Goal: Information Seeking & Learning: Learn about a topic

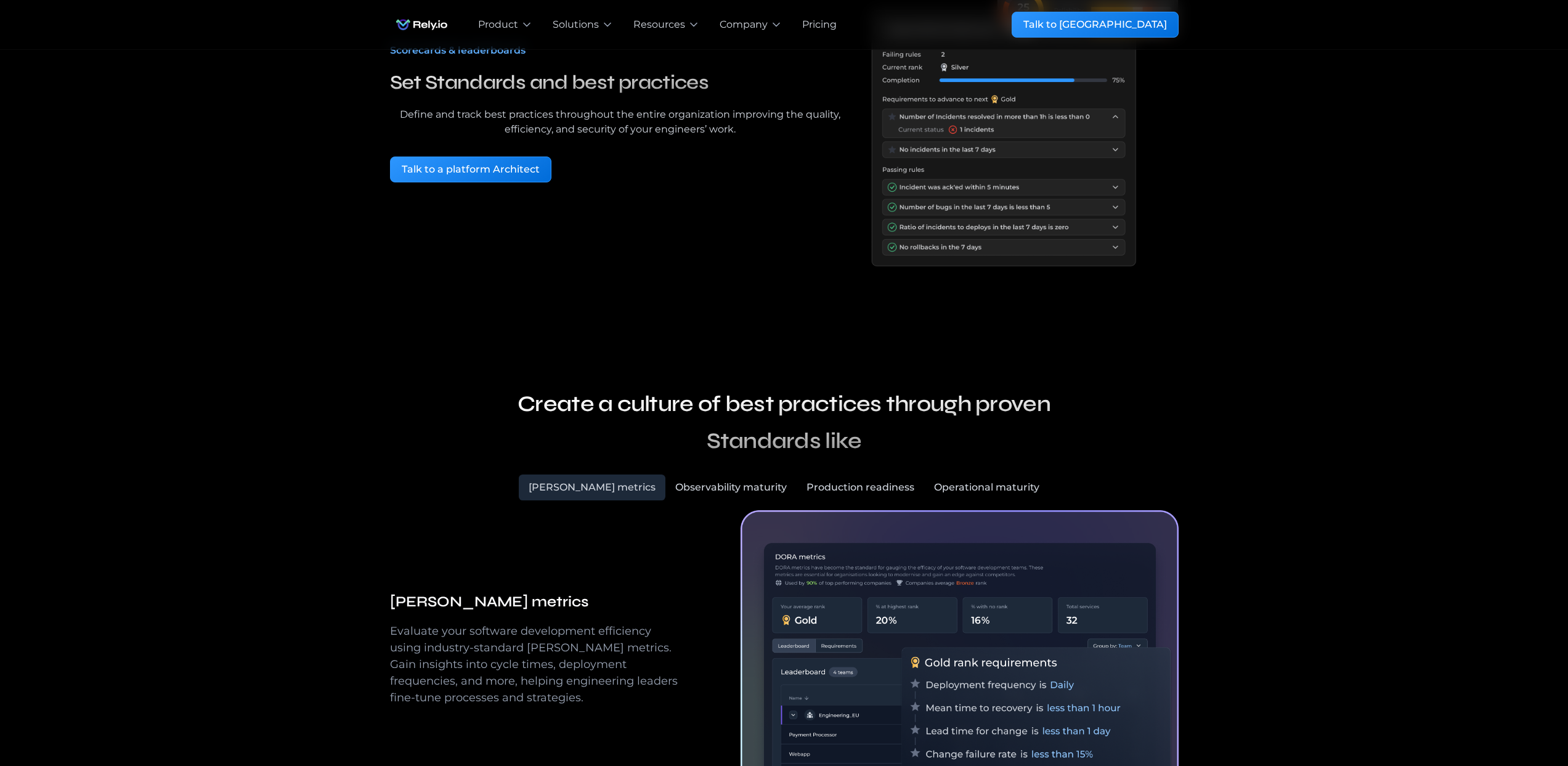
scroll to position [334, 0]
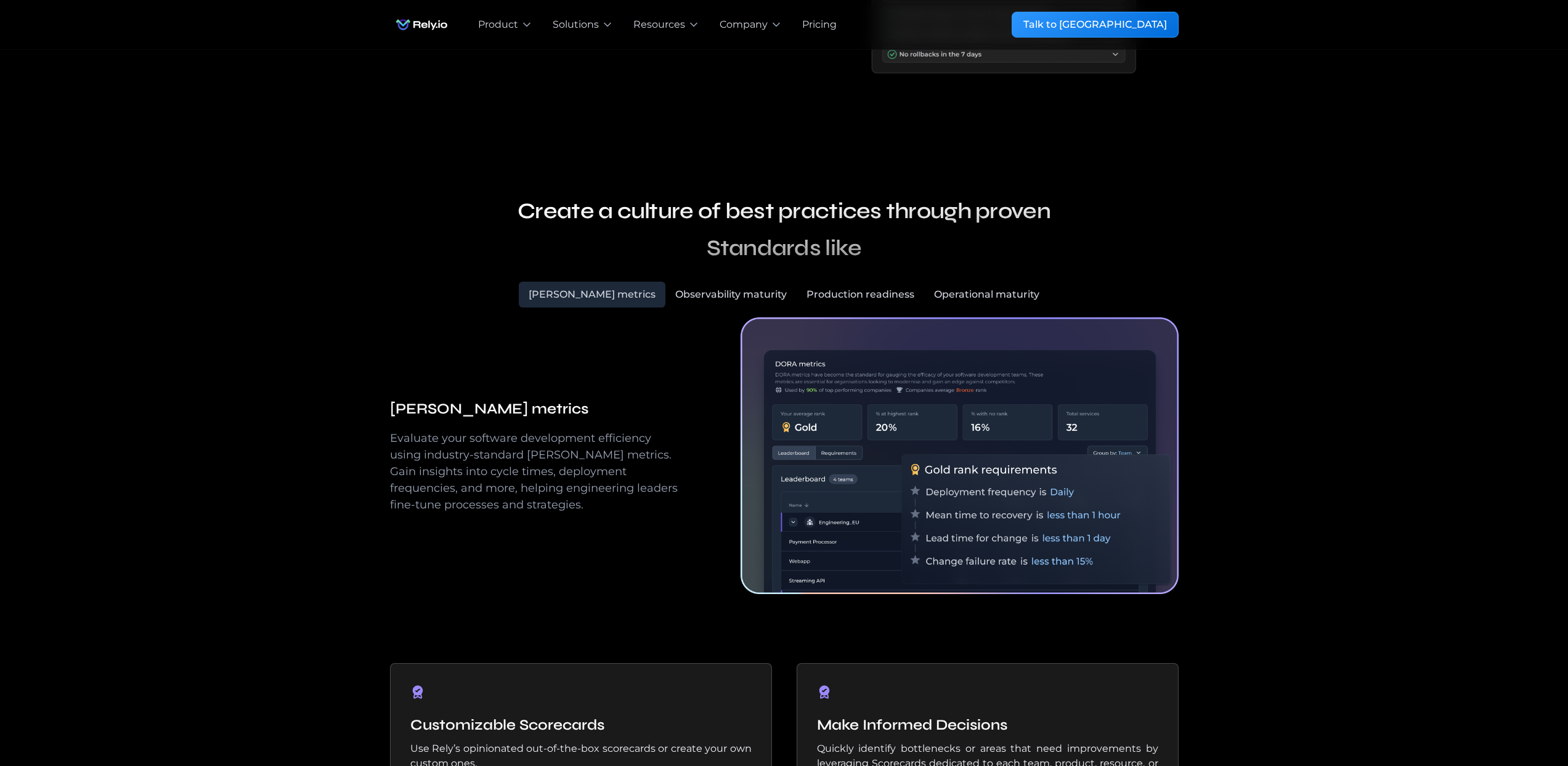
click at [719, 290] on div "Observability maturity" at bounding box center [731, 294] width 112 height 15
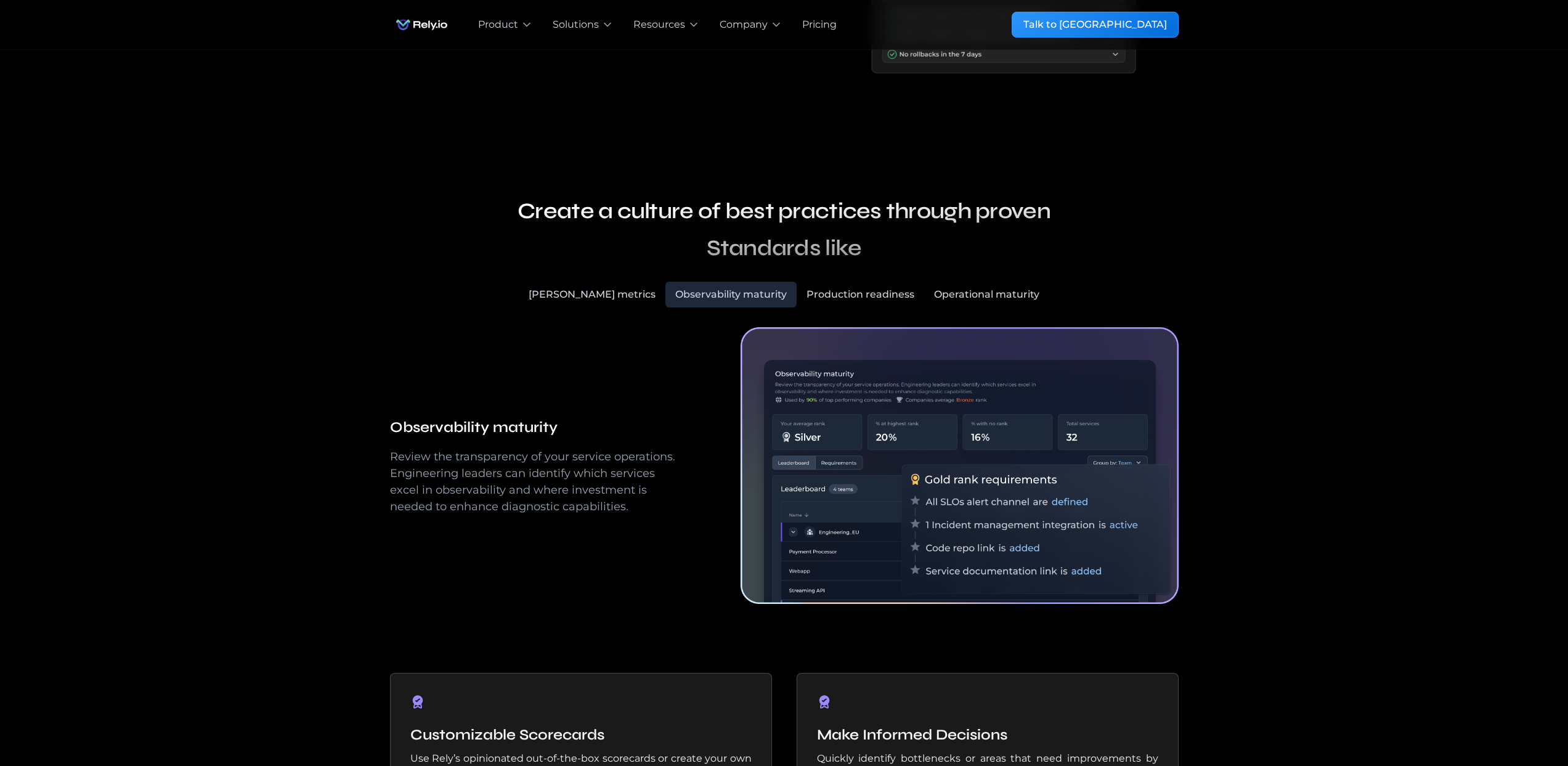
click at [828, 290] on div "Production readiness" at bounding box center [861, 294] width 108 height 15
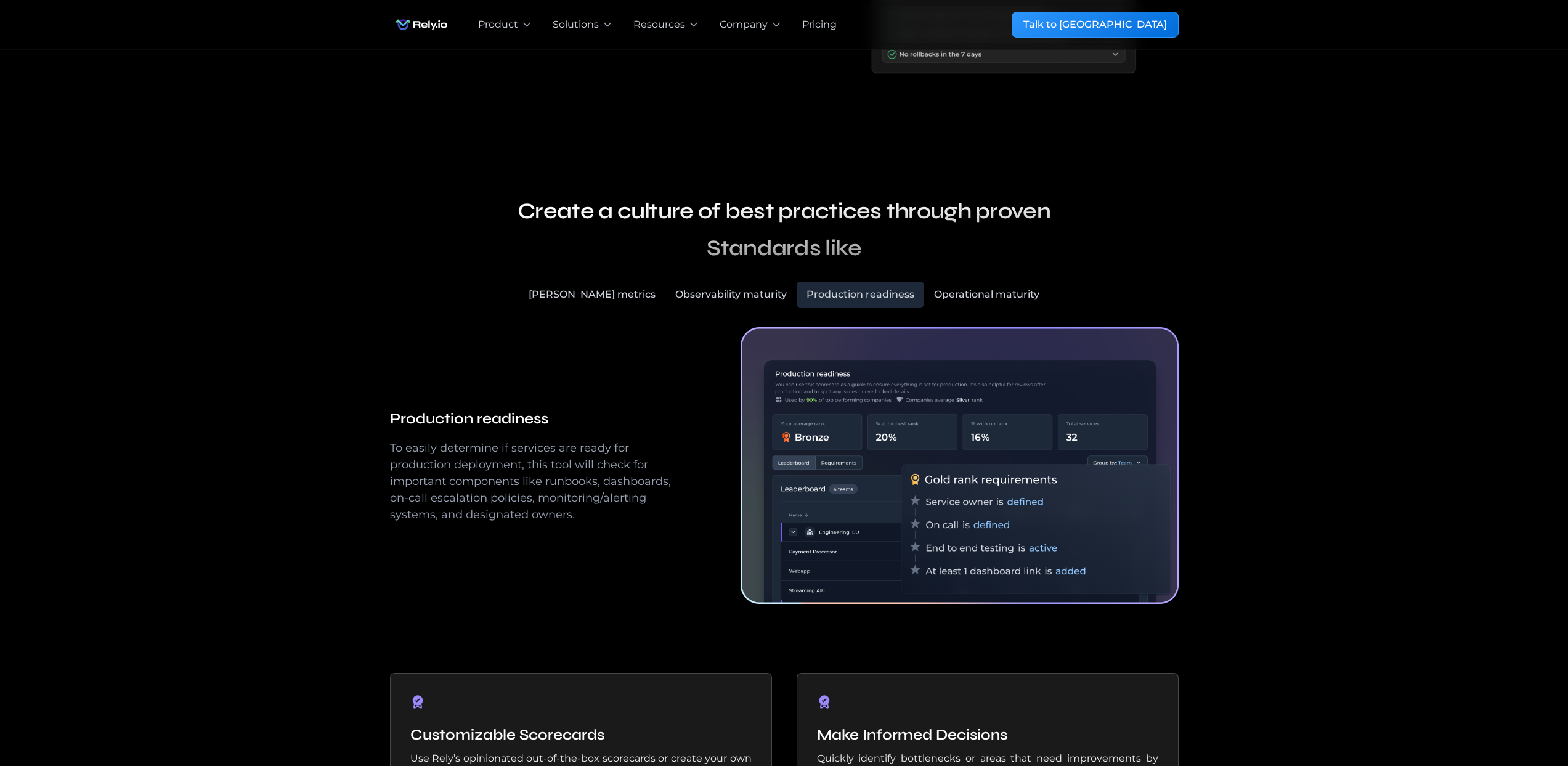
click at [952, 297] on div "Operational maturity" at bounding box center [986, 294] width 105 height 15
click at [610, 297] on div "[PERSON_NAME] metrics" at bounding box center [592, 294] width 126 height 15
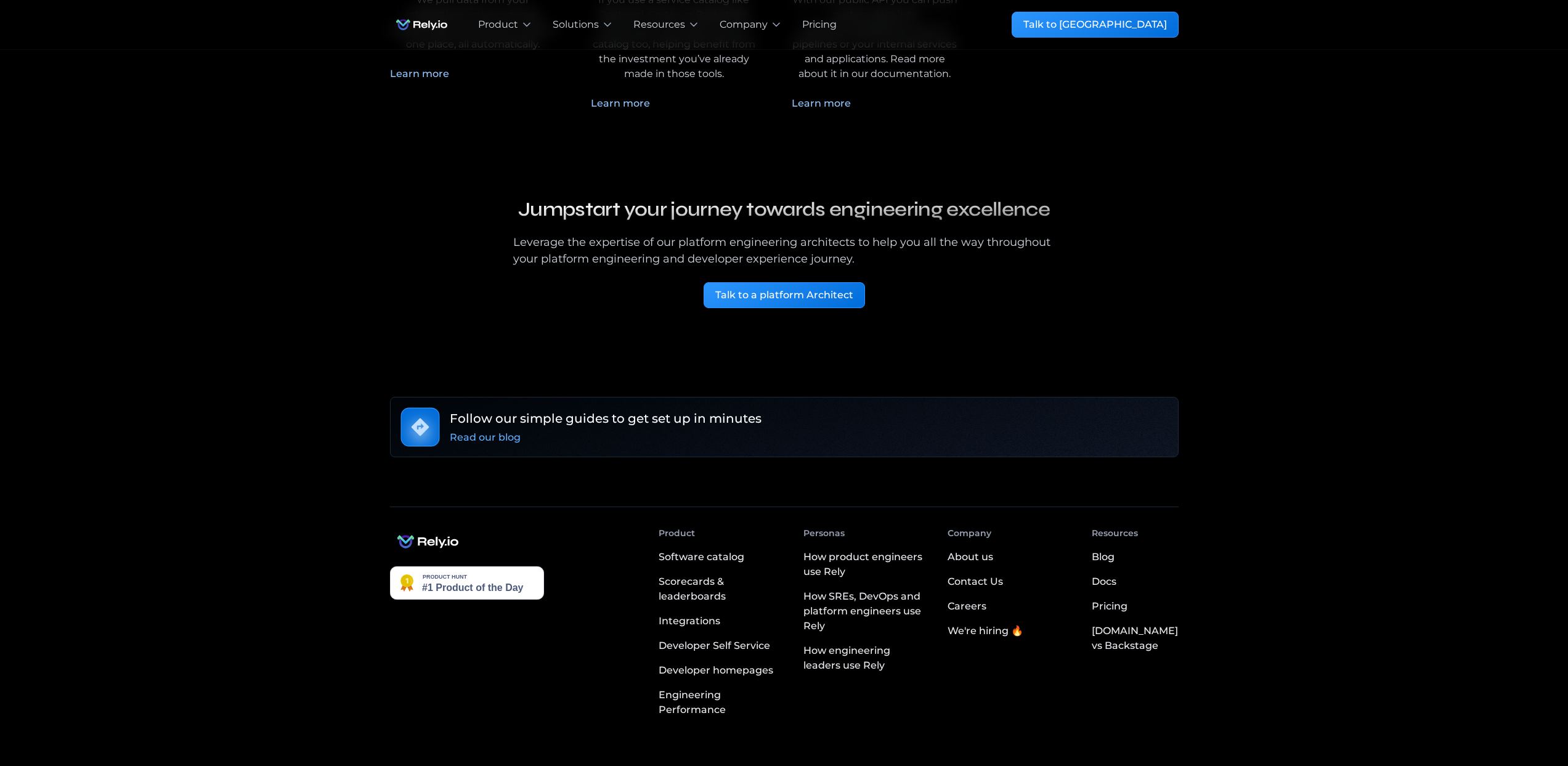
scroll to position [2862, 0]
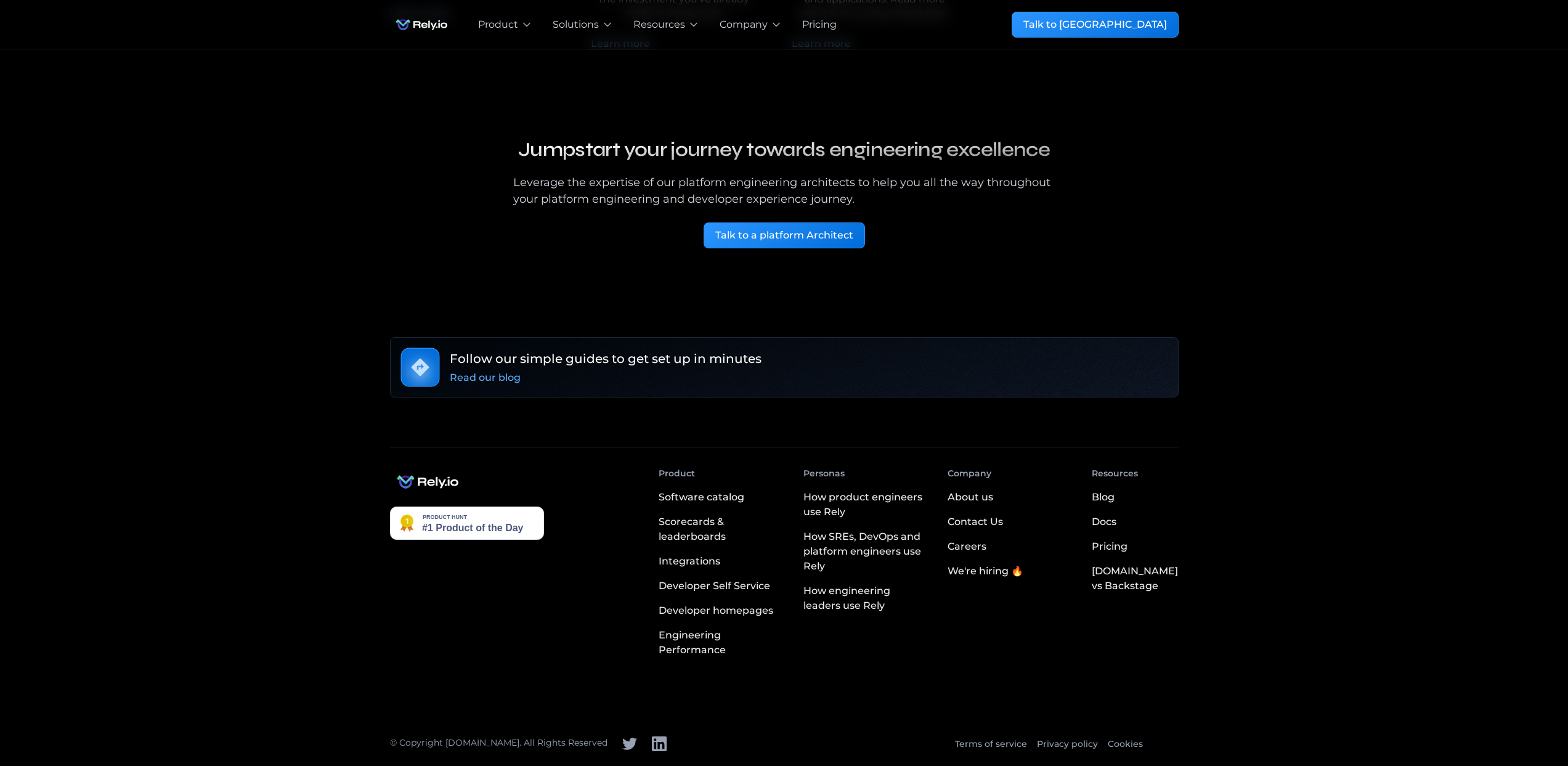
click at [1126, 546] on div "Pricing" at bounding box center [1109, 546] width 36 height 15
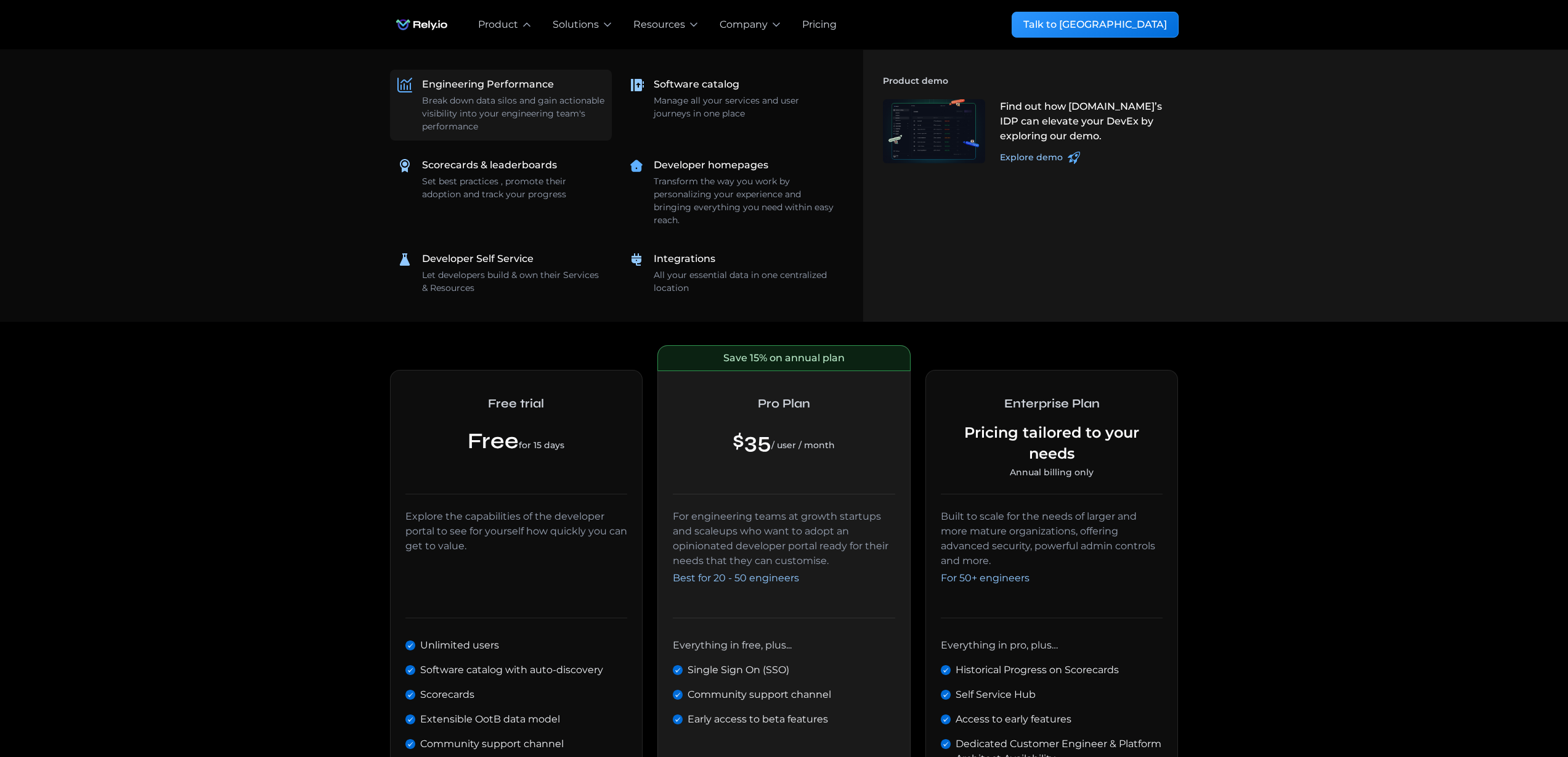
click at [498, 112] on div "Break down data silos and gain actionable visibility into your engineering team…" at bounding box center [512, 114] width 182 height 38
